Goal: Check status: Check status

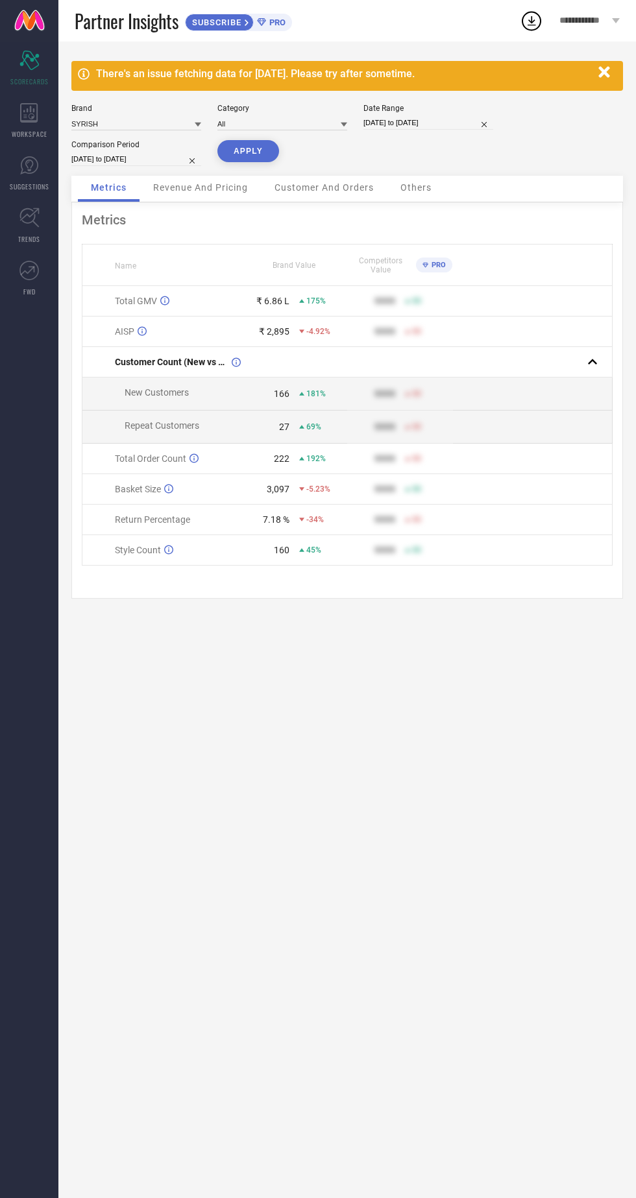
select select "8"
select select "2025"
select select "9"
select select "2025"
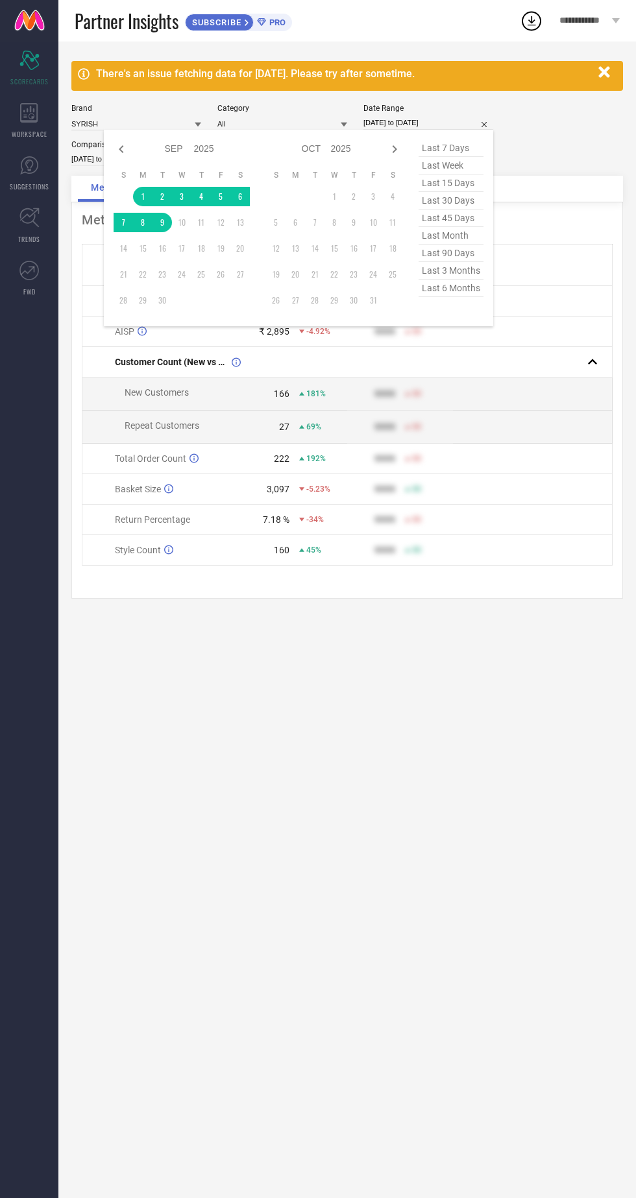
click at [205, 149] on select "2015 2016 2017 2018 2019 2020 2021 2022 2023 2024 2025 2026 2027 2028 2029 2030…" at bounding box center [204, 148] width 21 height 19
select select "8"
select select "2024"
select select "9"
select select "2024"
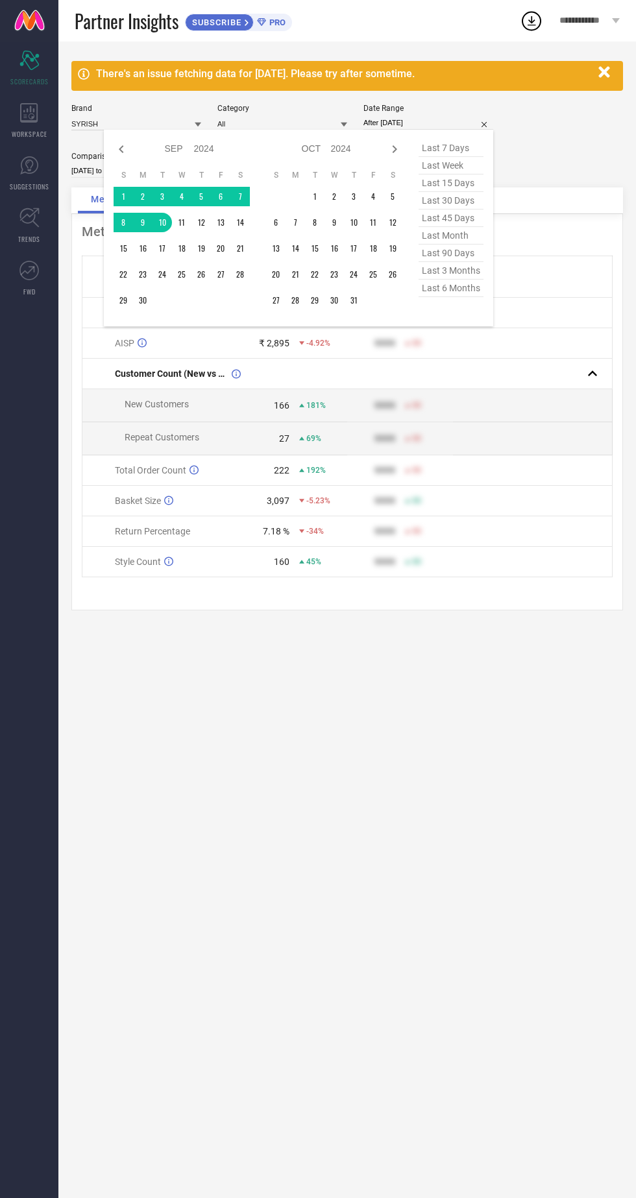
type input "[DATE] to [DATE]"
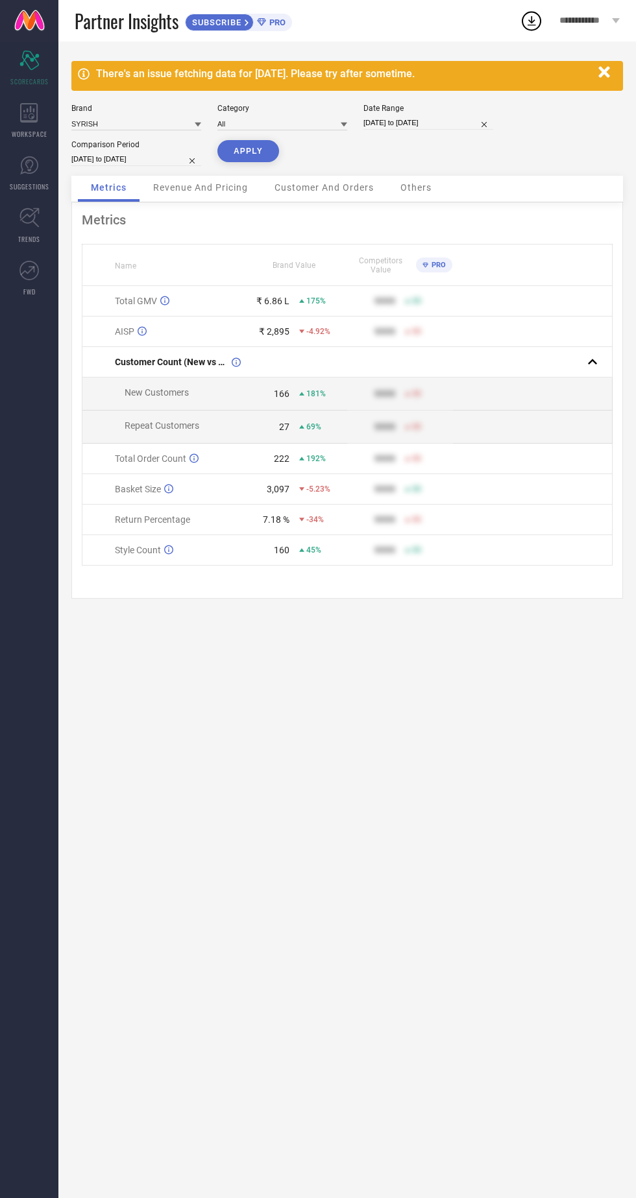
select select "8"
select select "2024"
select select "9"
select select "2024"
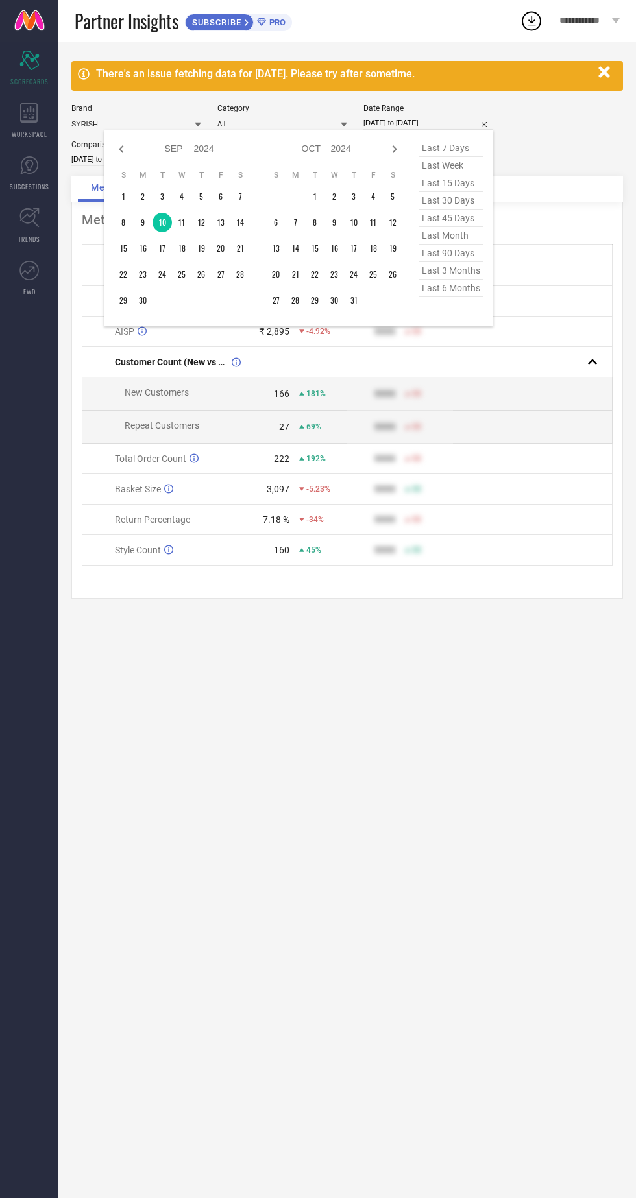
click at [208, 152] on select "2014 2015 2016 2017 2018 2019 2020 2021 2022 2023 2024 2025 2026 2027 2028 2029…" at bounding box center [204, 148] width 21 height 19
select select "8"
select select "2025"
select select "9"
select select "2025"
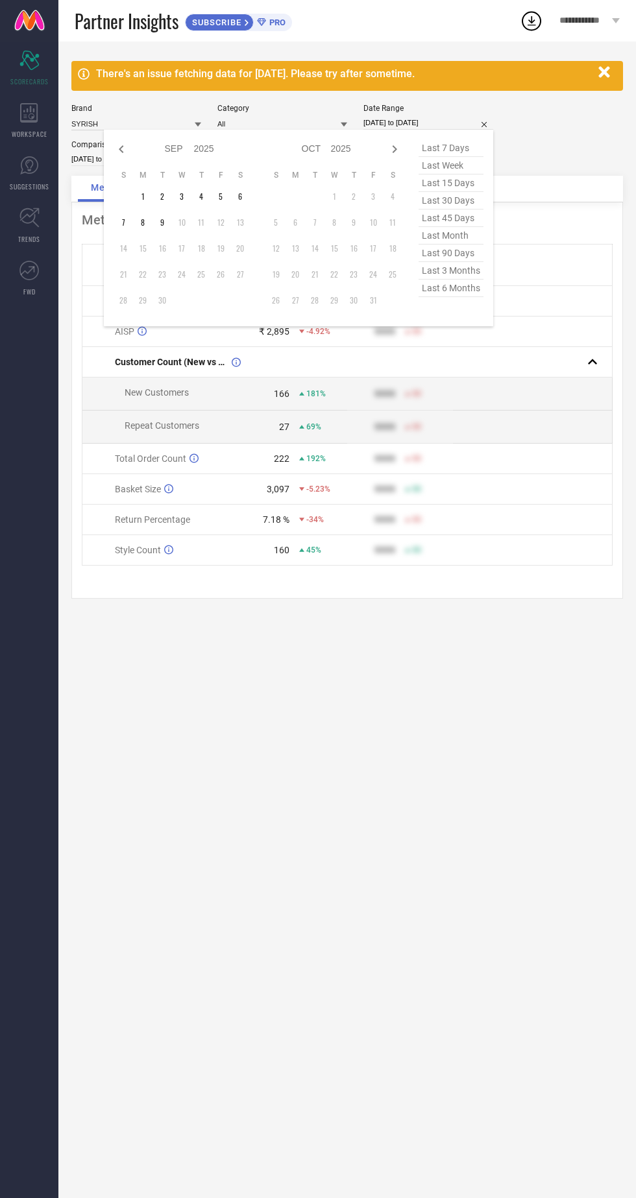
type input "After [DATE]"
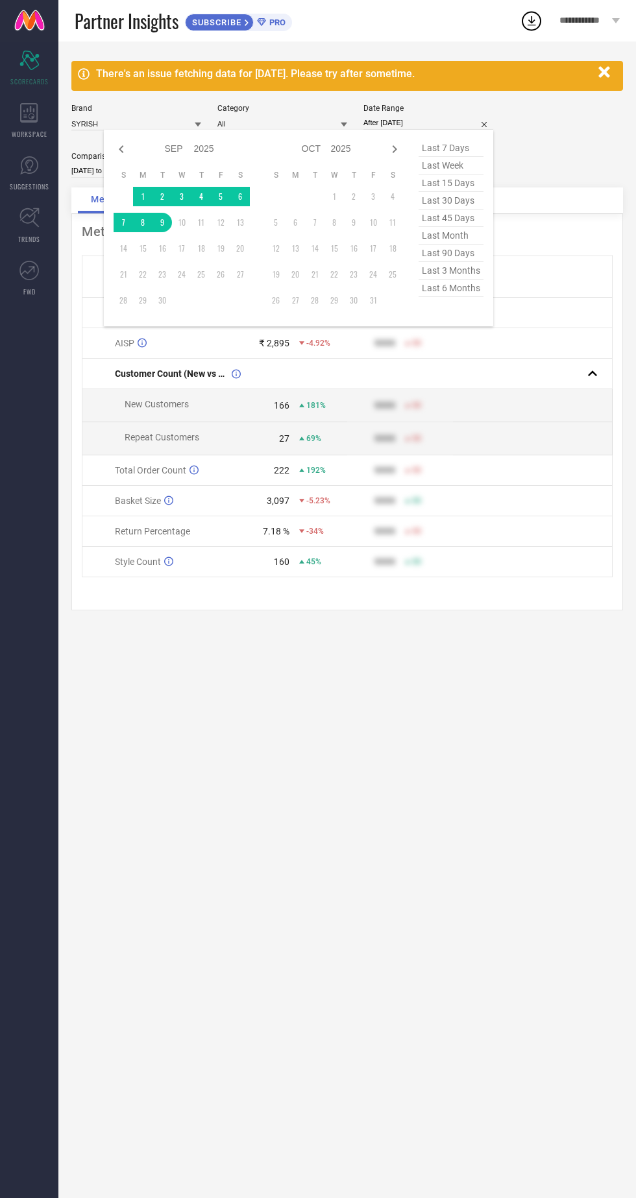
click at [202, 151] on select "2015 2016 2017 2018 2019 2020 2021 2022 2023 2024 2025 2026 2027 2028 2029 2030…" at bounding box center [204, 148] width 21 height 19
select select "8"
select select "2024"
select select "9"
select select "2024"
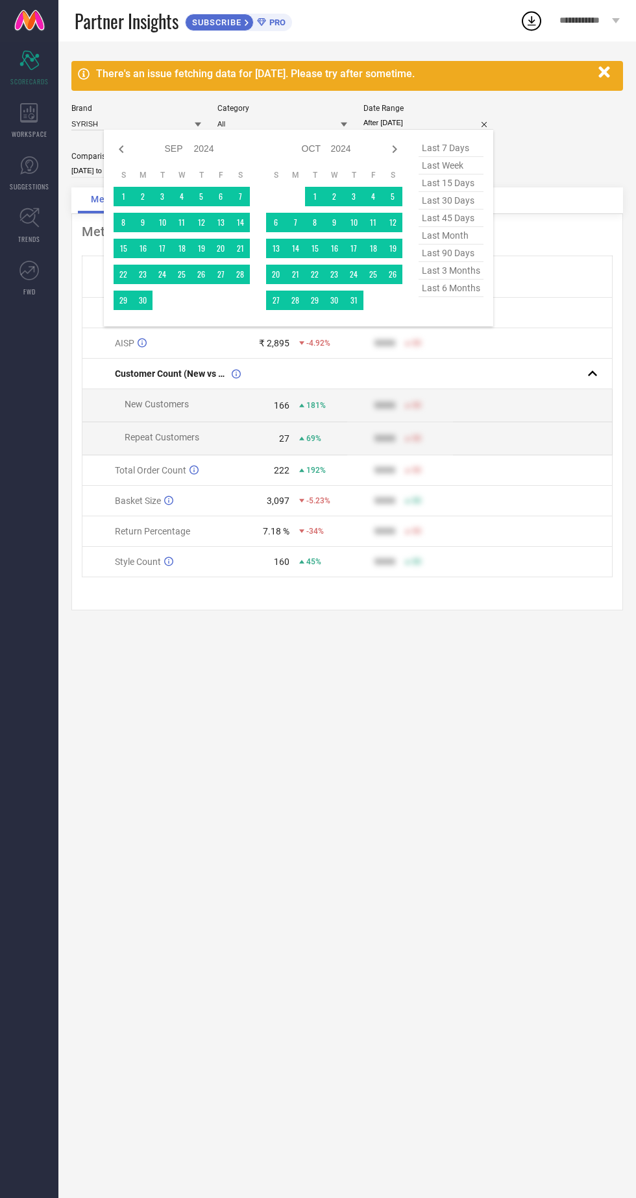
type input "[DATE] to [DATE]"
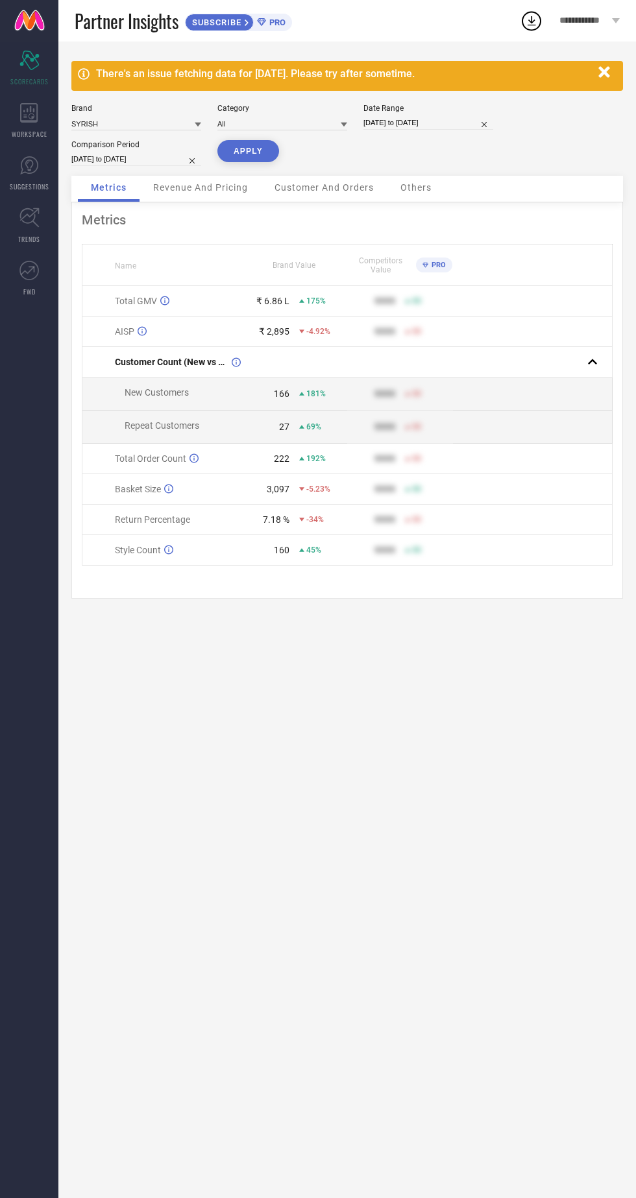
click at [246, 151] on button "APPLY" at bounding box center [248, 151] width 62 height 22
select select "8"
select select "2024"
select select "9"
select select "2024"
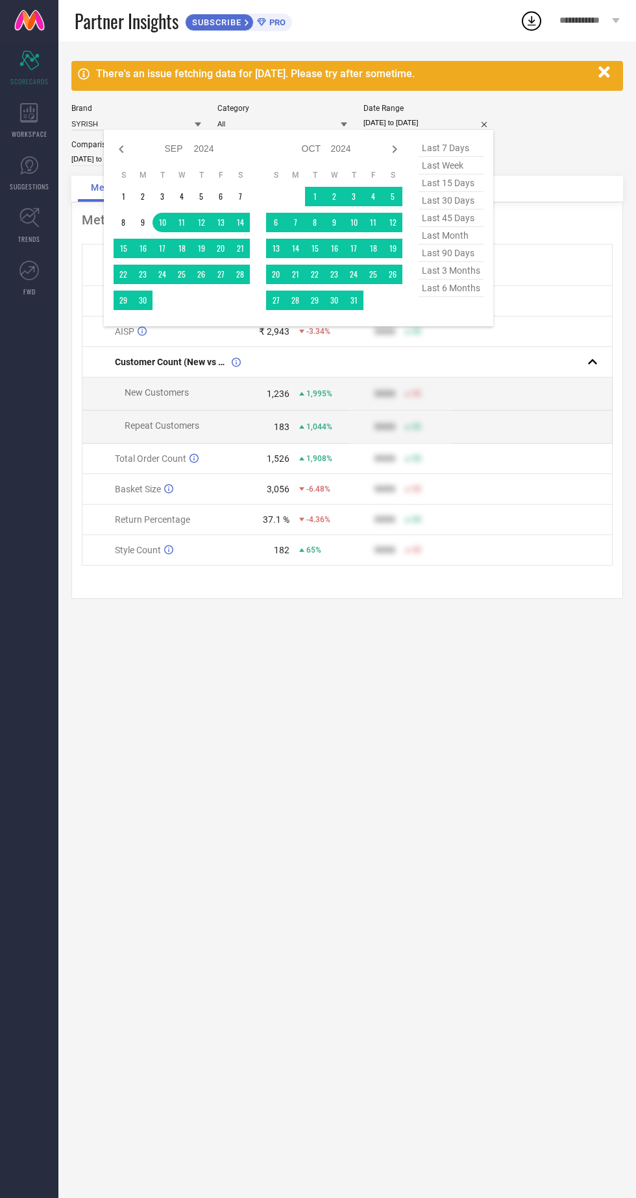
click at [196, 154] on select "2014 2015 2016 2017 2018 2019 2020 2021 2022 2023 2024 2025 2026 2027 2028 2029…" at bounding box center [204, 148] width 21 height 19
select select "8"
select select "2025"
select select "9"
select select "2025"
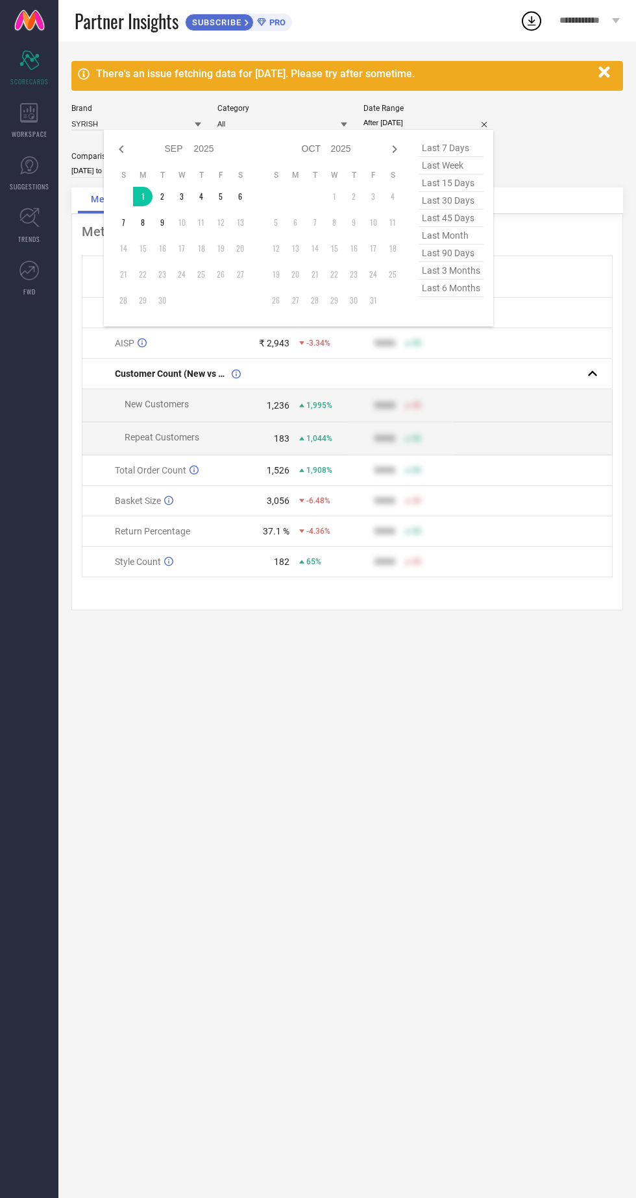
type input "[DATE] to [DATE]"
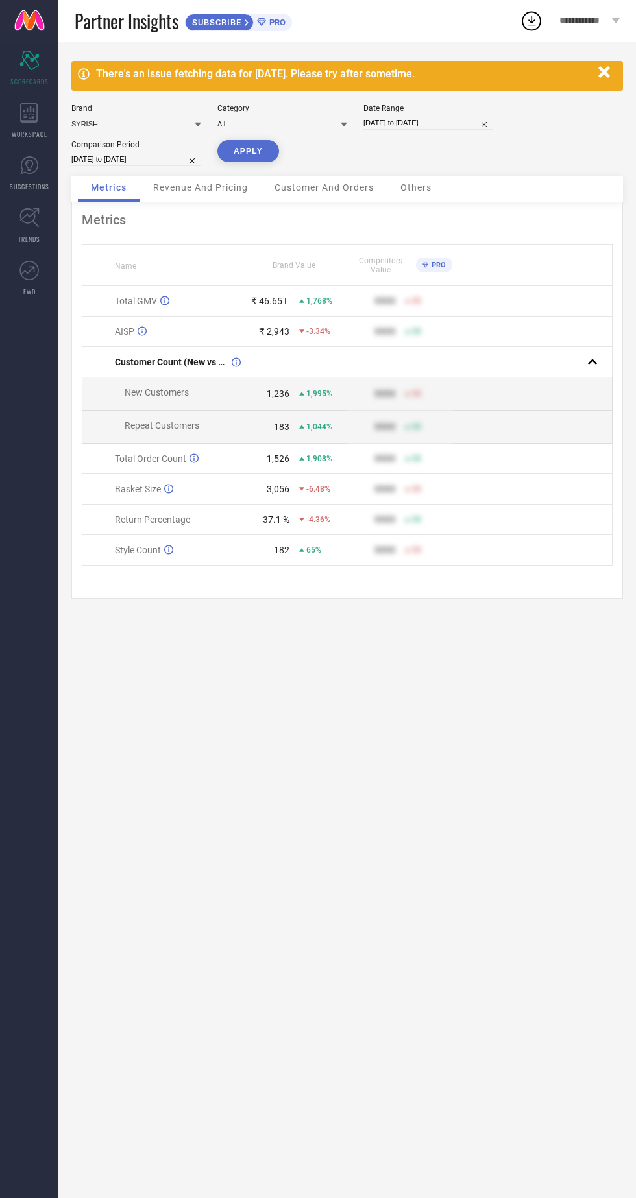
click at [247, 151] on button "APPLY" at bounding box center [248, 151] width 62 height 22
